Goal: Navigation & Orientation: Find specific page/section

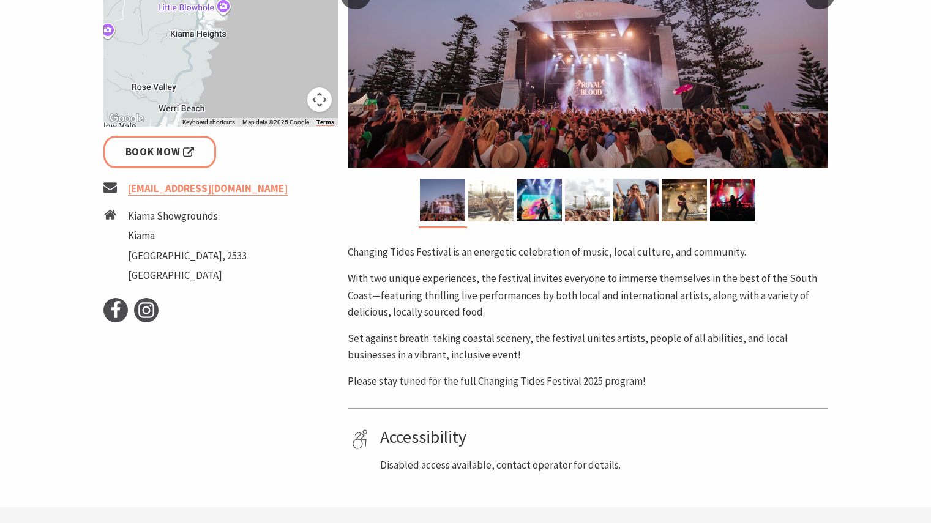
scroll to position [361, 0]
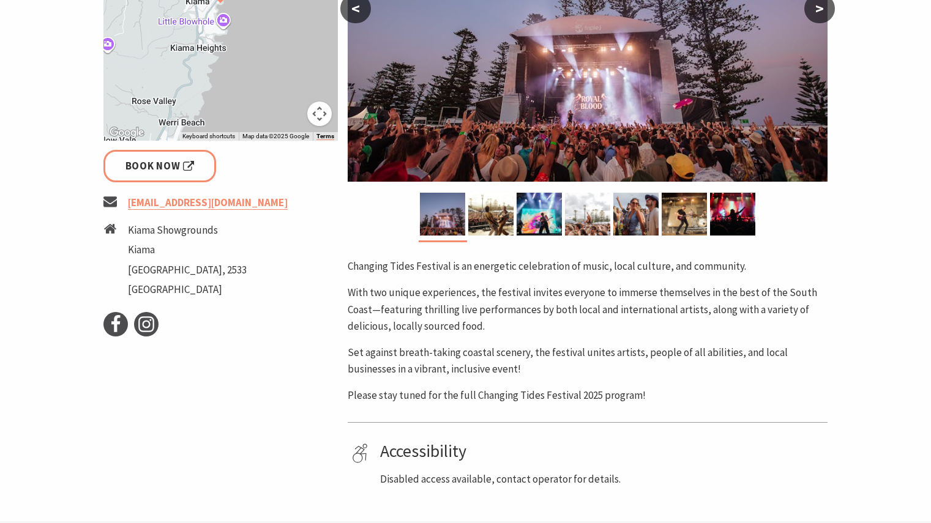
click at [508, 177] on img at bounding box center [588, 24] width 480 height 316
click at [507, 193] on img at bounding box center [490, 214] width 45 height 43
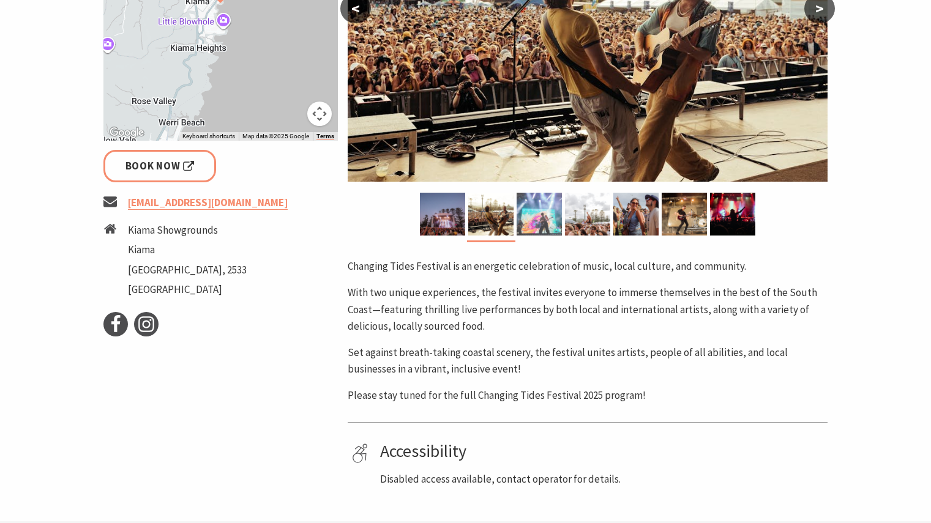
click at [546, 195] on img at bounding box center [538, 214] width 45 height 43
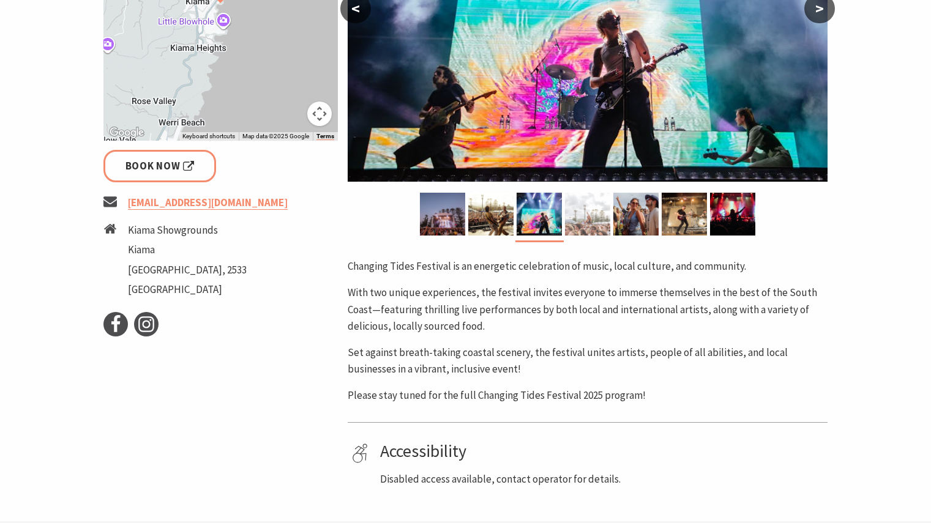
click at [564, 199] on div at bounding box center [588, 214] width 48 height 43
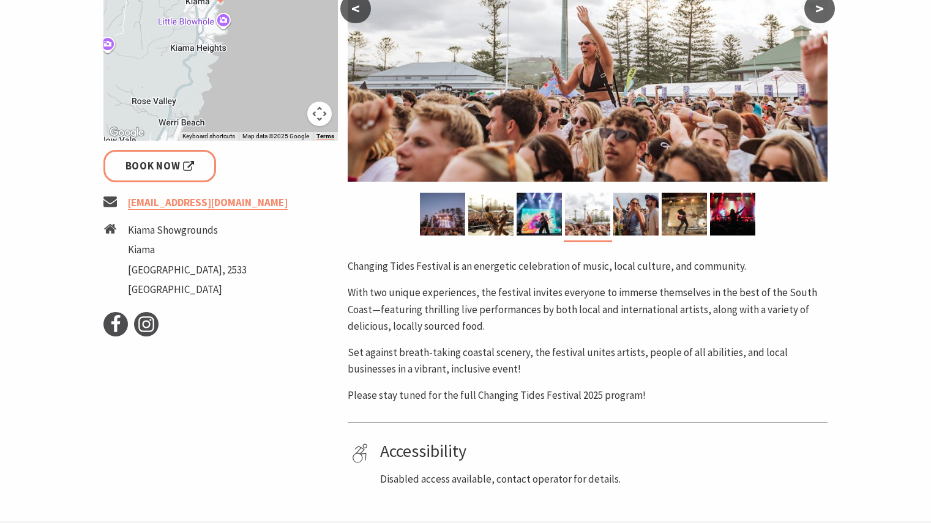
click at [640, 192] on div "Area [GEOGRAPHIC_DATA] #Festivals #Concert or Performance #Featured < > Changin…" at bounding box center [587, 161] width 489 height 652
click at [628, 217] on img at bounding box center [635, 214] width 45 height 43
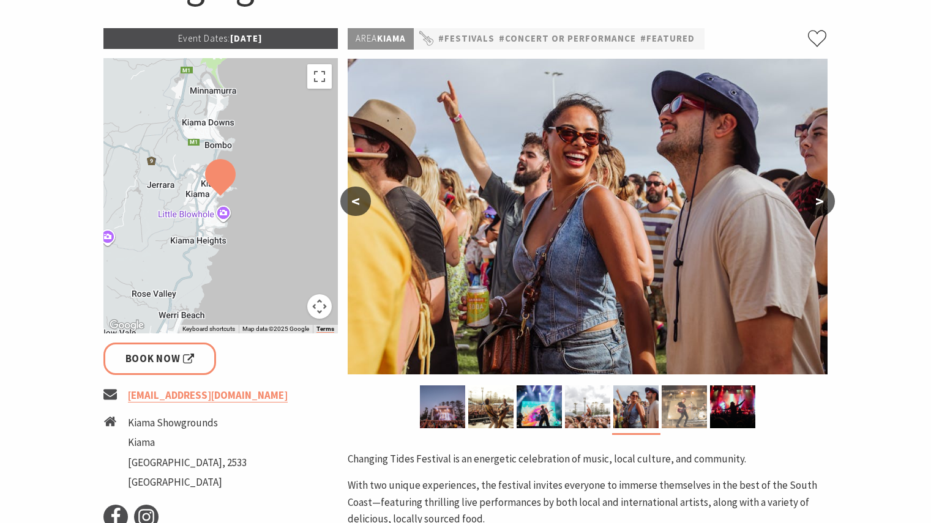
scroll to position [167, 0]
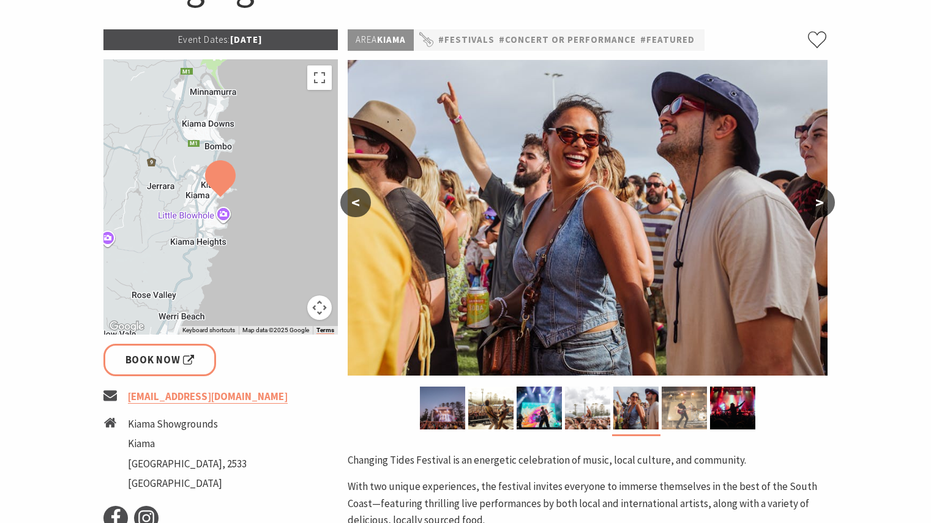
click at [693, 409] on img at bounding box center [683, 408] width 45 height 43
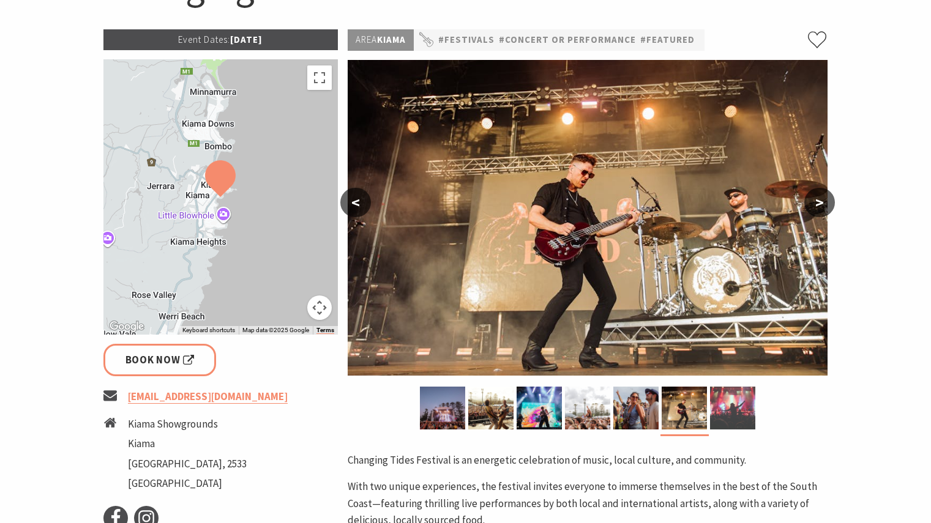
click at [721, 401] on img at bounding box center [732, 408] width 45 height 43
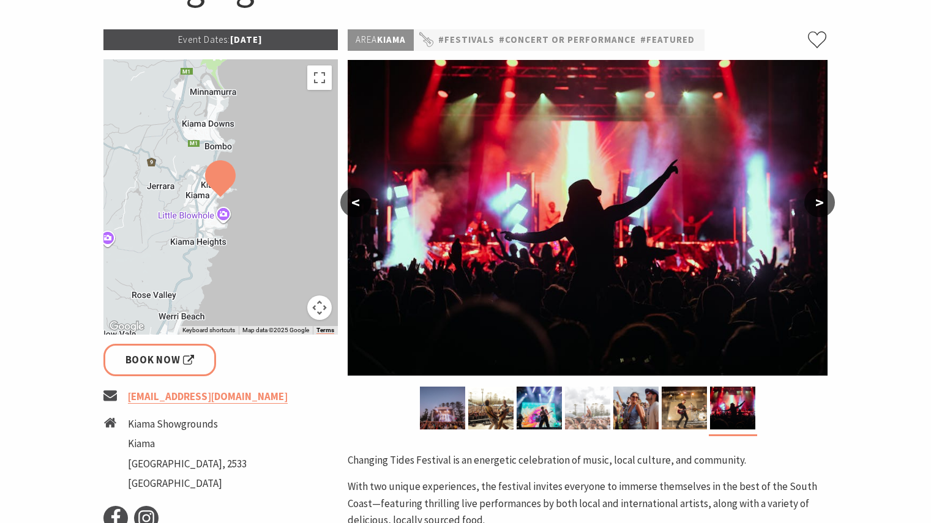
click at [577, 405] on img at bounding box center [587, 408] width 45 height 43
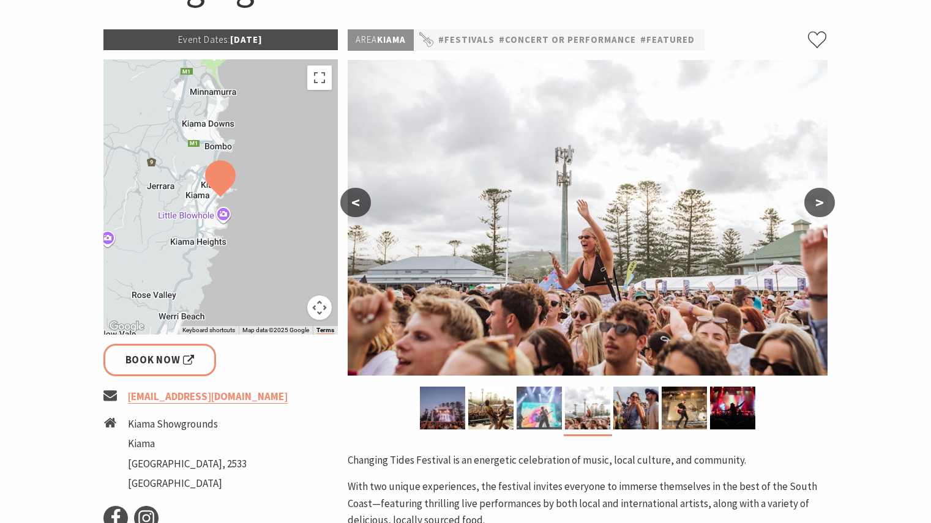
click at [549, 406] on img at bounding box center [538, 408] width 45 height 43
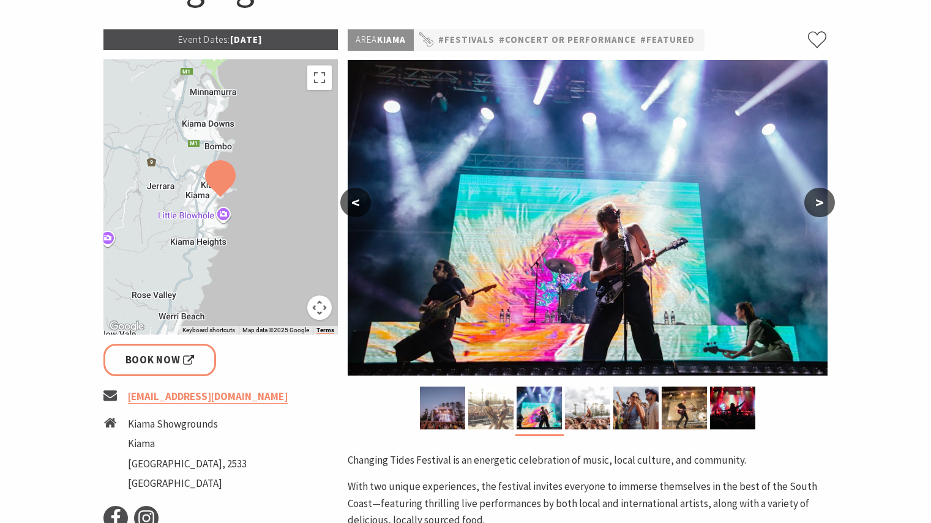
click at [508, 412] on img at bounding box center [490, 408] width 45 height 43
